Goal: Task Accomplishment & Management: Manage account settings

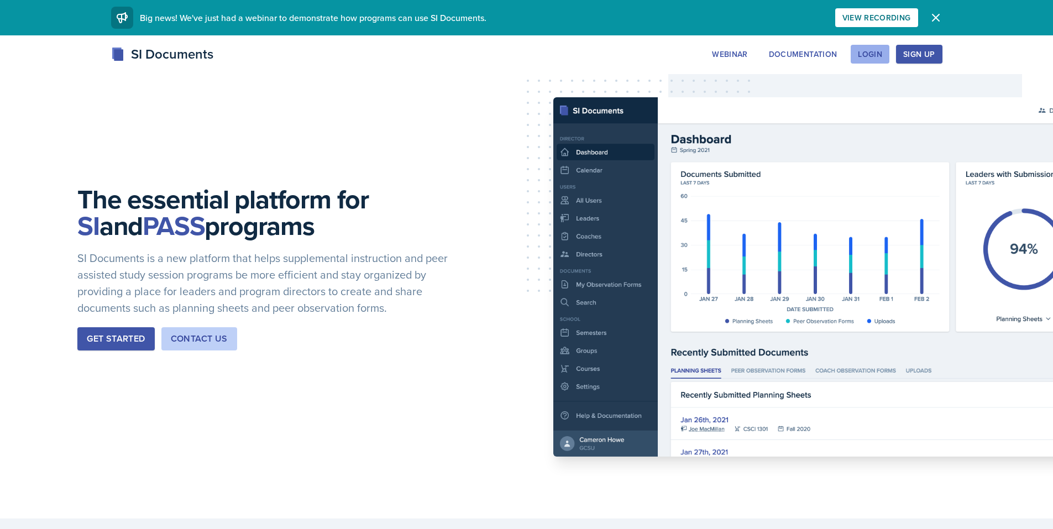
click at [881, 57] on div "Login" at bounding box center [870, 54] width 24 height 9
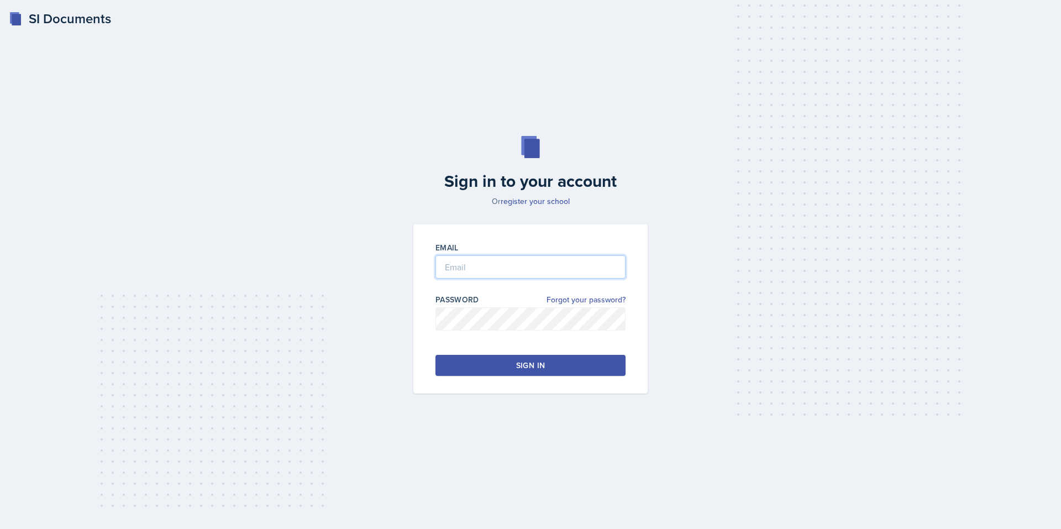
click at [506, 268] on input "email" at bounding box center [530, 266] width 190 height 23
type input "[EMAIL_ADDRESS][DOMAIN_NAME]"
click at [502, 359] on button "Sign in" at bounding box center [530, 365] width 190 height 21
click at [602, 371] on button "Sign in" at bounding box center [530, 365] width 190 height 21
